Goal: Information Seeking & Learning: Learn about a topic

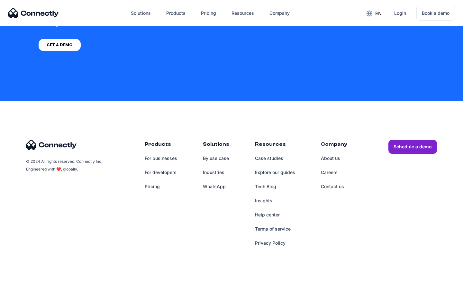
scroll to position [2605, 0]
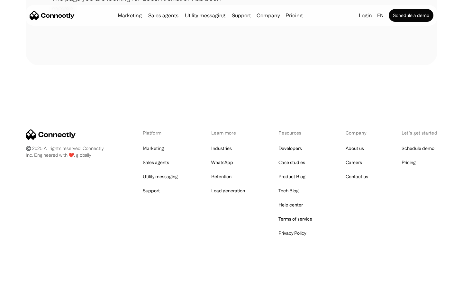
scroll to position [117, 0]
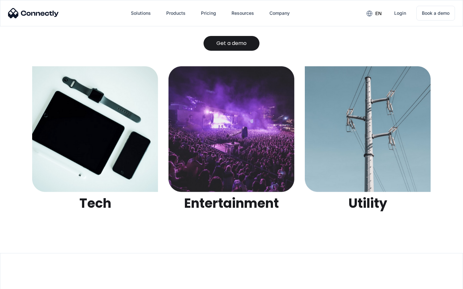
scroll to position [2027, 0]
